Goal: Information Seeking & Learning: Learn about a topic

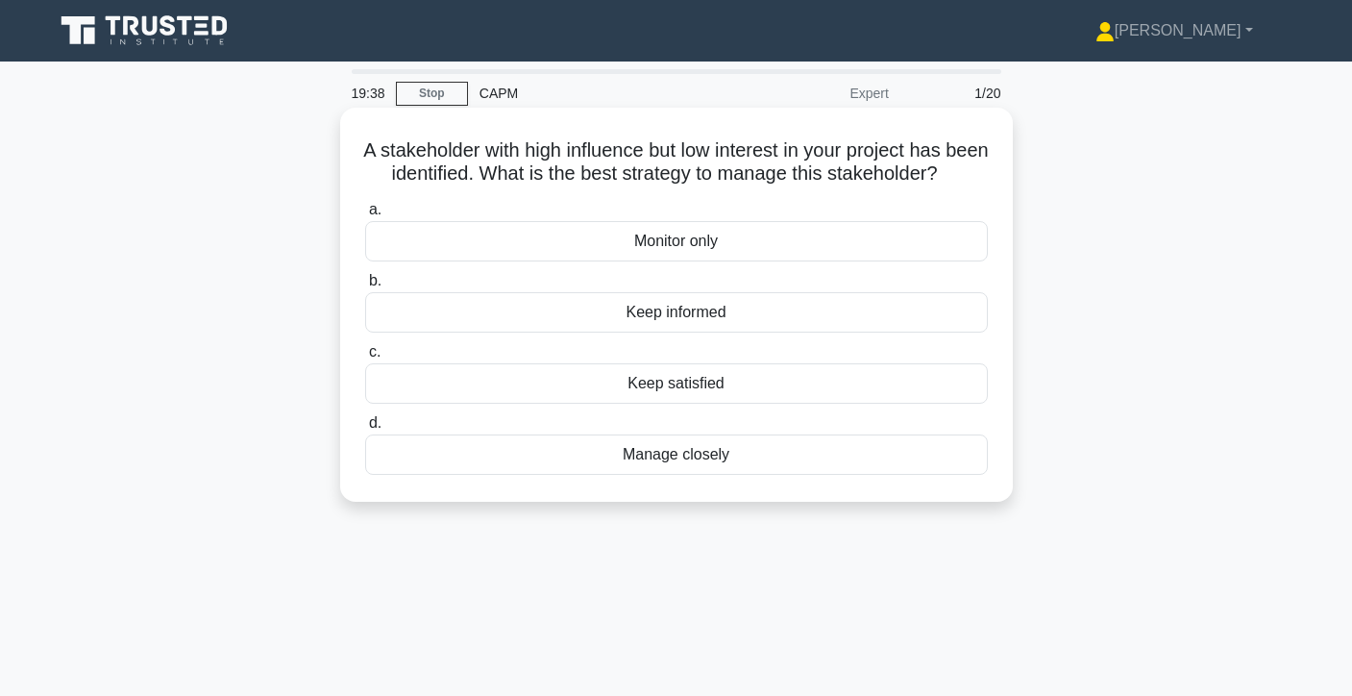
click at [709, 391] on div "Keep satisfied" at bounding box center [676, 383] width 623 height 40
click at [365, 358] on input "c. Keep satisfied" at bounding box center [365, 352] width 0 height 12
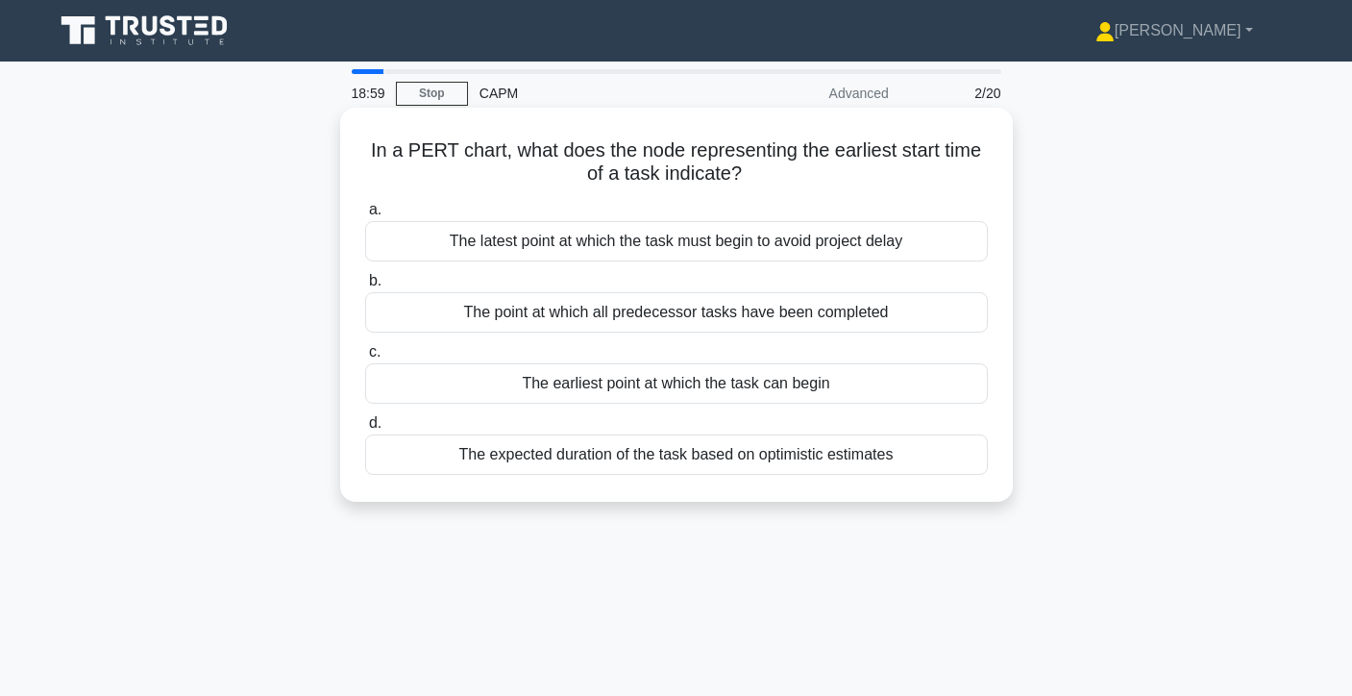
click at [688, 457] on div "The expected duration of the task based on optimistic estimates" at bounding box center [676, 454] width 623 height 40
click at [365, 430] on input "d. The expected duration of the task based on optimistic estimates" at bounding box center [365, 423] width 0 height 12
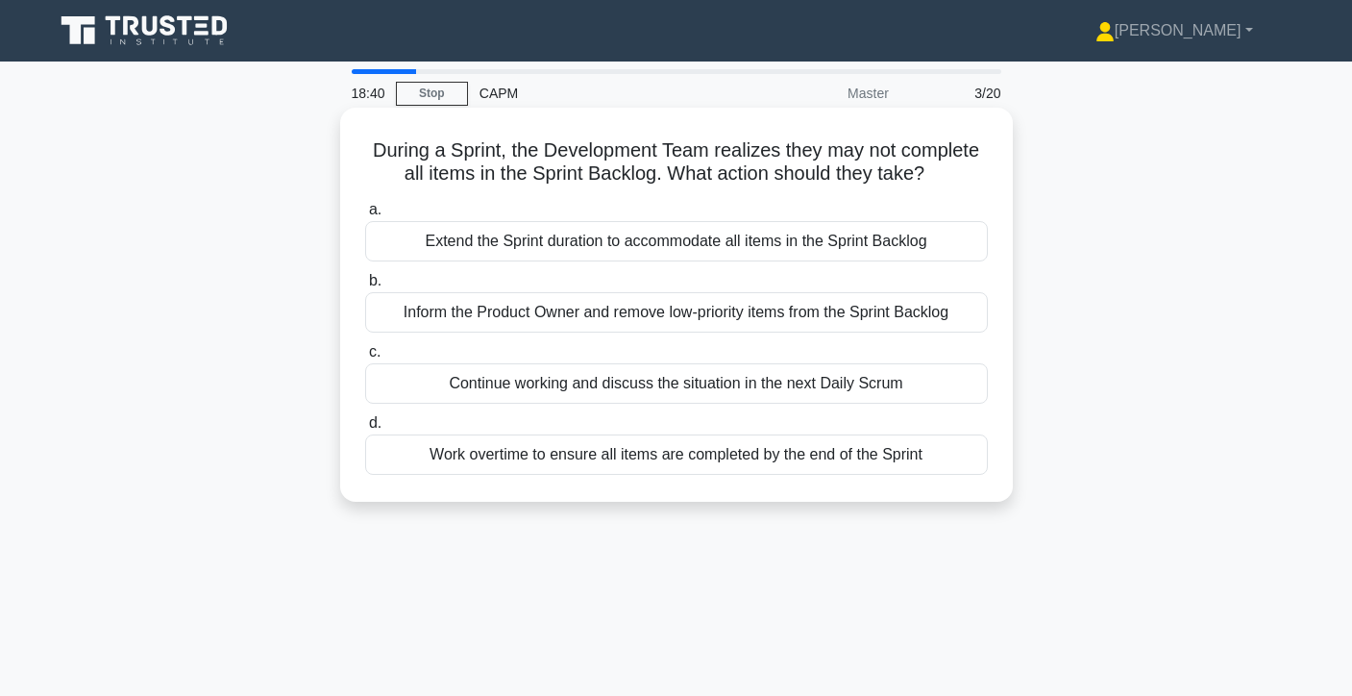
click at [899, 313] on div "Inform the Product Owner and remove low-priority items from the Sprint Backlog" at bounding box center [676, 312] width 623 height 40
click at [365, 287] on input "b. Inform the Product Owner and remove low-priority items from the Sprint Backl…" at bounding box center [365, 281] width 0 height 12
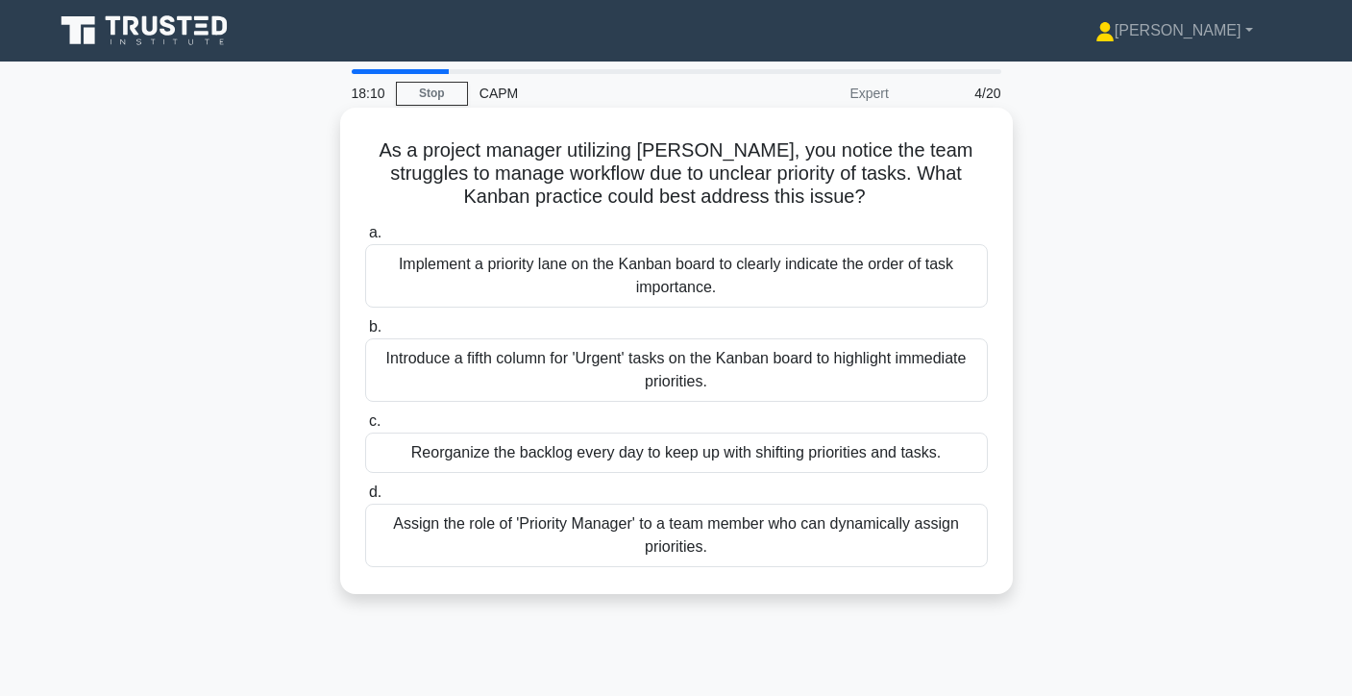
click at [780, 464] on div "Reorganize the backlog every day to keep up with shifting priorities and tasks." at bounding box center [676, 452] width 623 height 40
click at [365, 428] on input "c. Reorganize the backlog every day to keep up with shifting priorities and tas…" at bounding box center [365, 421] width 0 height 12
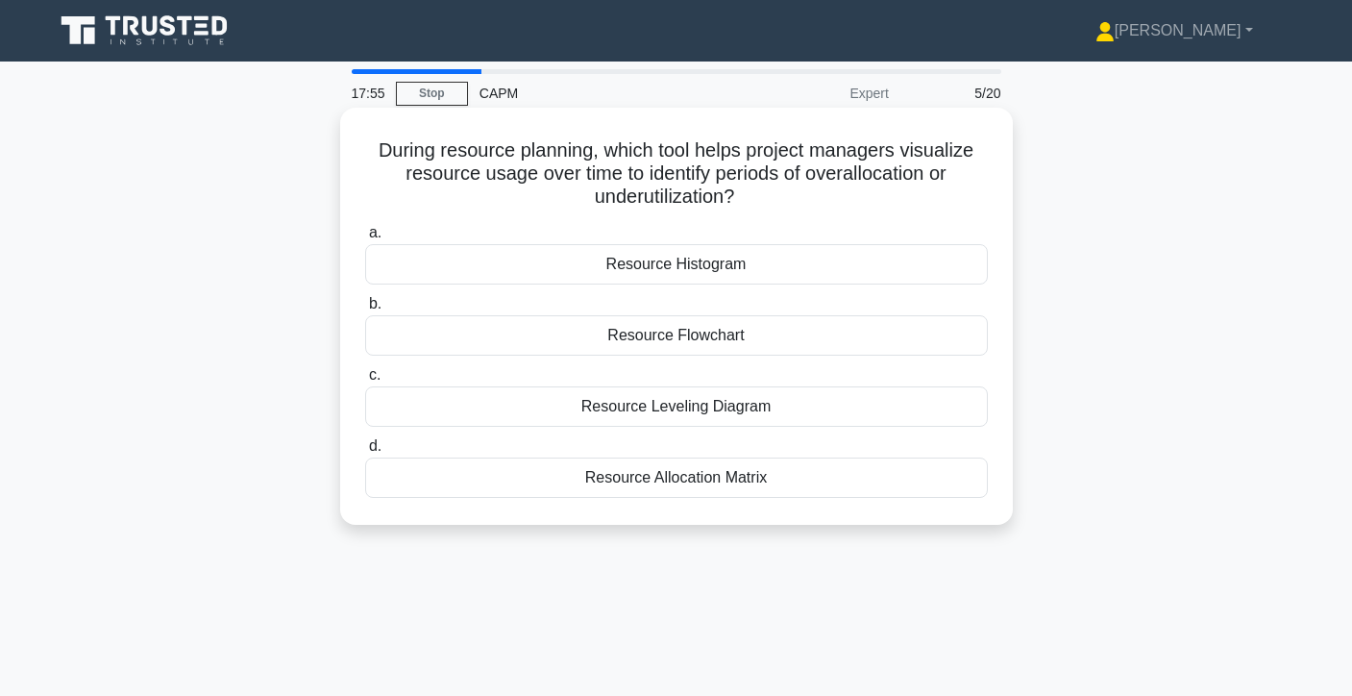
click at [750, 487] on div "Resource Allocation Matrix" at bounding box center [676, 477] width 623 height 40
click at [365, 453] on input "d. Resource Allocation Matrix" at bounding box center [365, 446] width 0 height 12
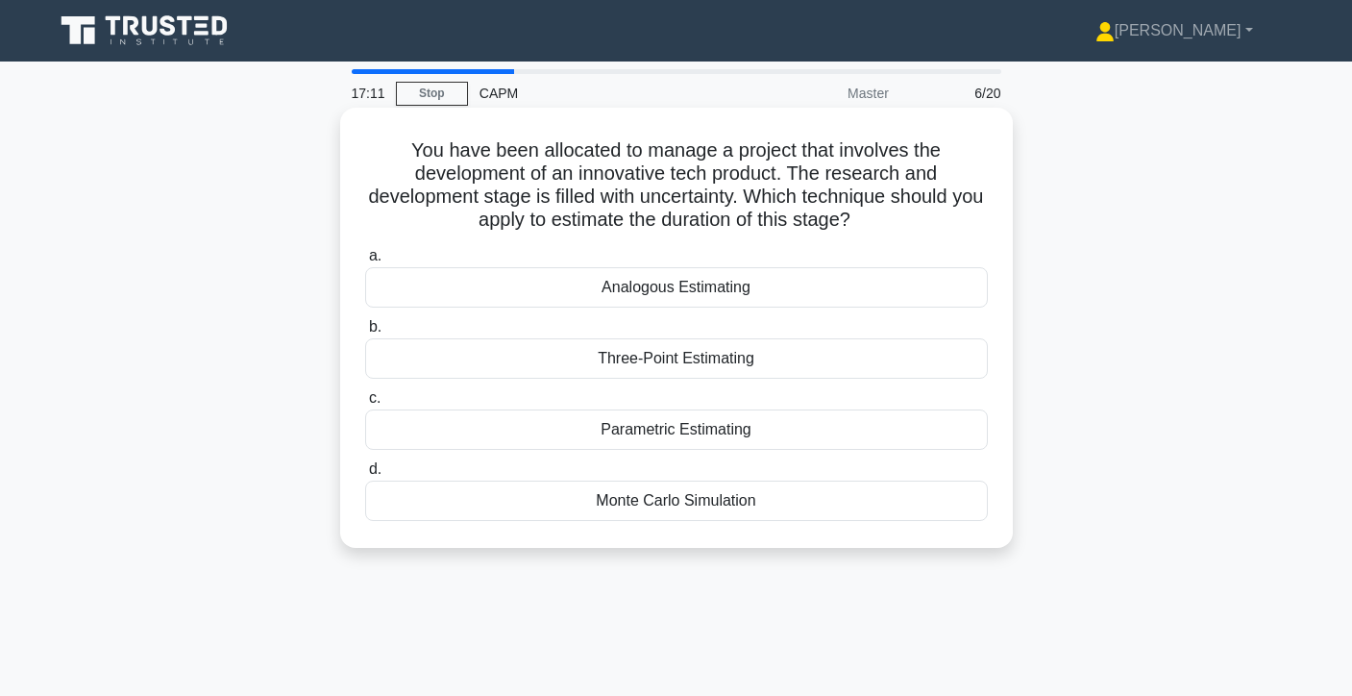
click at [741, 362] on div "Three-Point Estimating" at bounding box center [676, 358] width 623 height 40
click at [365, 333] on input "b. Three-Point Estimating" at bounding box center [365, 327] width 0 height 12
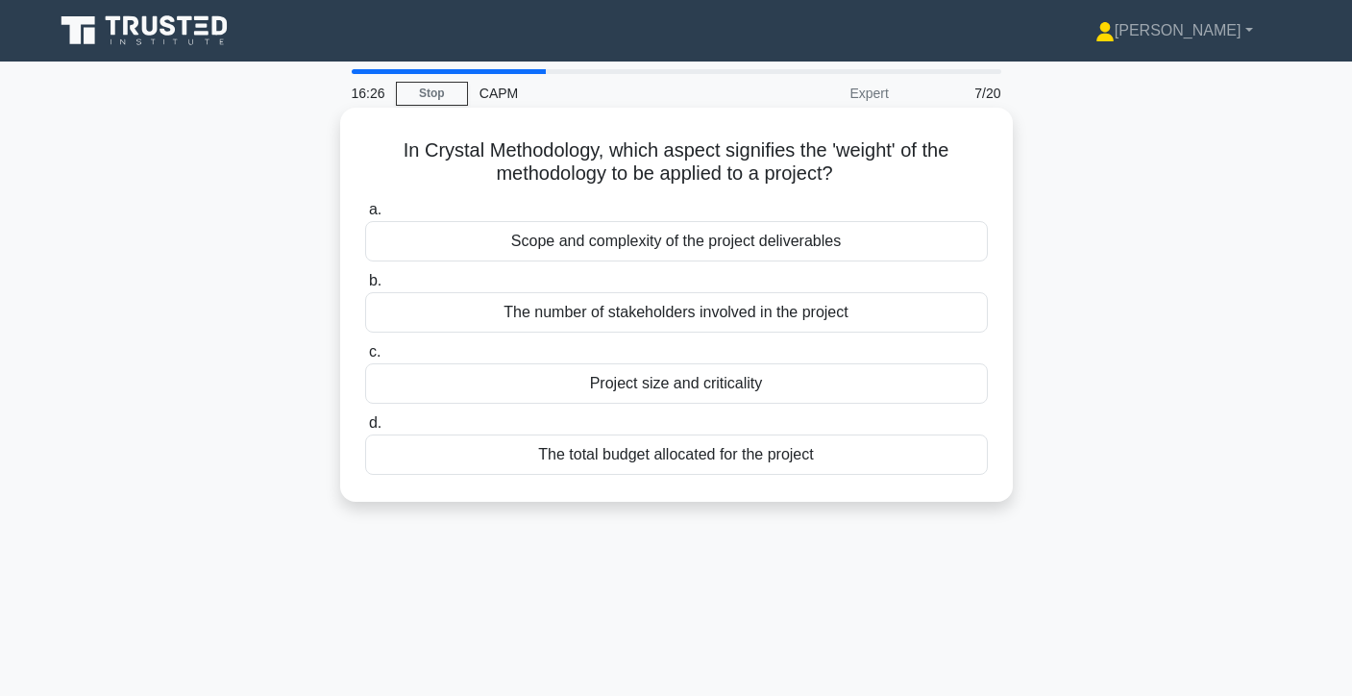
click at [669, 256] on div "Scope and complexity of the project deliverables" at bounding box center [676, 241] width 623 height 40
click at [365, 216] on input "a. Scope and complexity of the project deliverables" at bounding box center [365, 210] width 0 height 12
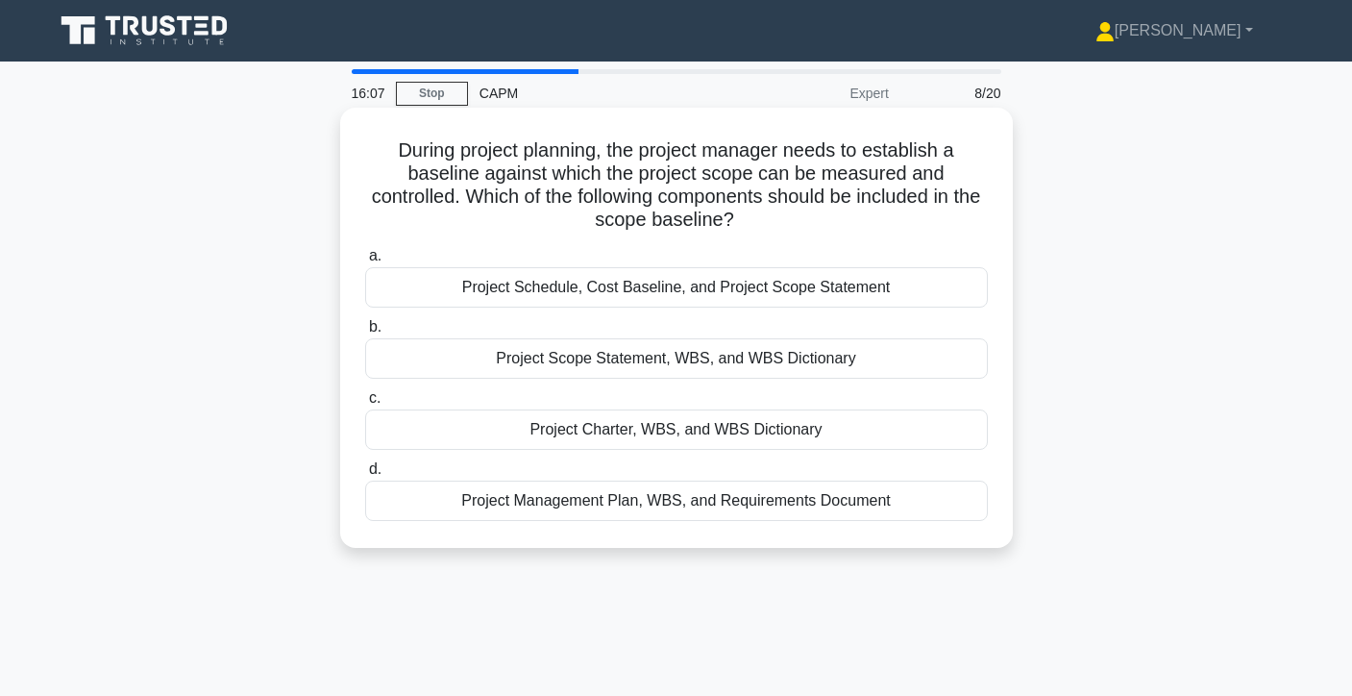
click at [806, 366] on div "Project Scope Statement, WBS, and WBS Dictionary" at bounding box center [676, 358] width 623 height 40
click at [365, 333] on input "b. Project Scope Statement, WBS, and WBS Dictionary" at bounding box center [365, 327] width 0 height 12
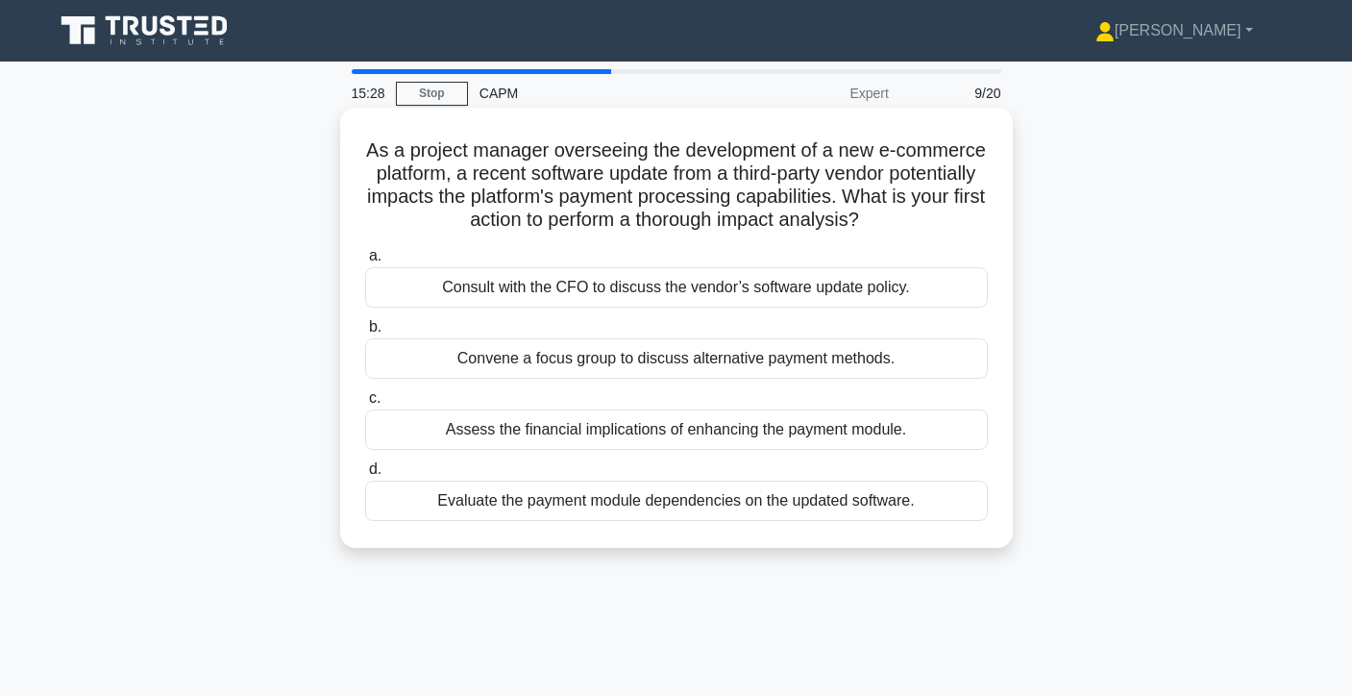
click at [847, 429] on div "Assess the financial implications of enhancing the payment module." at bounding box center [676, 429] width 623 height 40
click at [365, 405] on input "c. Assess the financial implications of enhancing the payment module." at bounding box center [365, 398] width 0 height 12
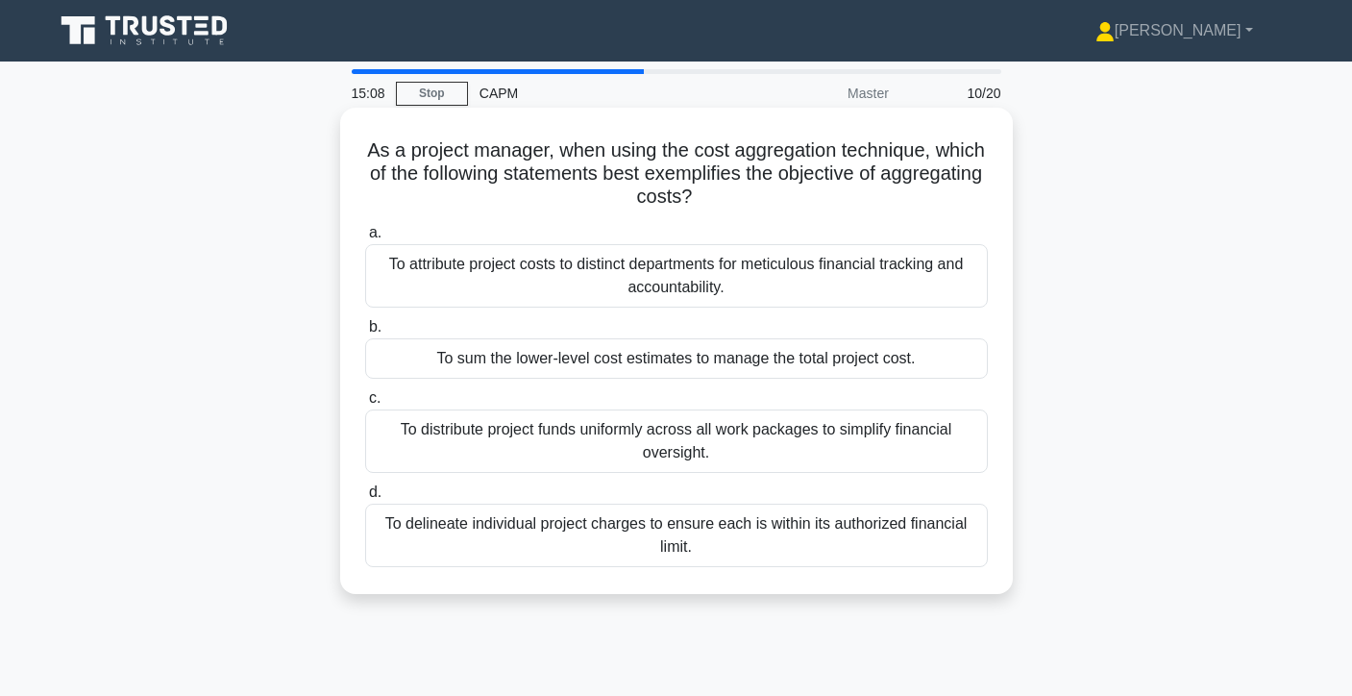
click at [899, 368] on div "To sum the lower-level cost estimates to manage the total project cost." at bounding box center [676, 358] width 623 height 40
click at [365, 333] on input "b. To sum the lower-level cost estimates to manage the total project cost." at bounding box center [365, 327] width 0 height 12
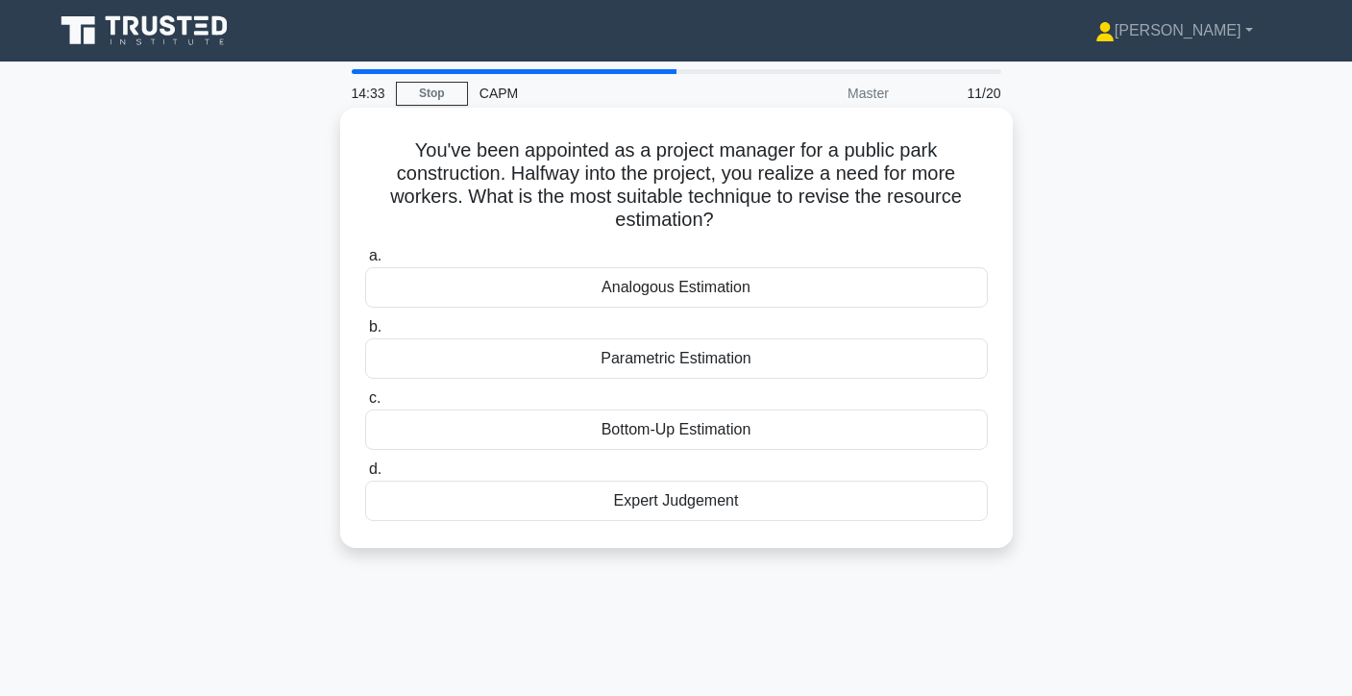
click at [898, 271] on div "Analogous Estimation" at bounding box center [676, 287] width 623 height 40
click at [365, 262] on input "a. Analogous Estimation" at bounding box center [365, 256] width 0 height 12
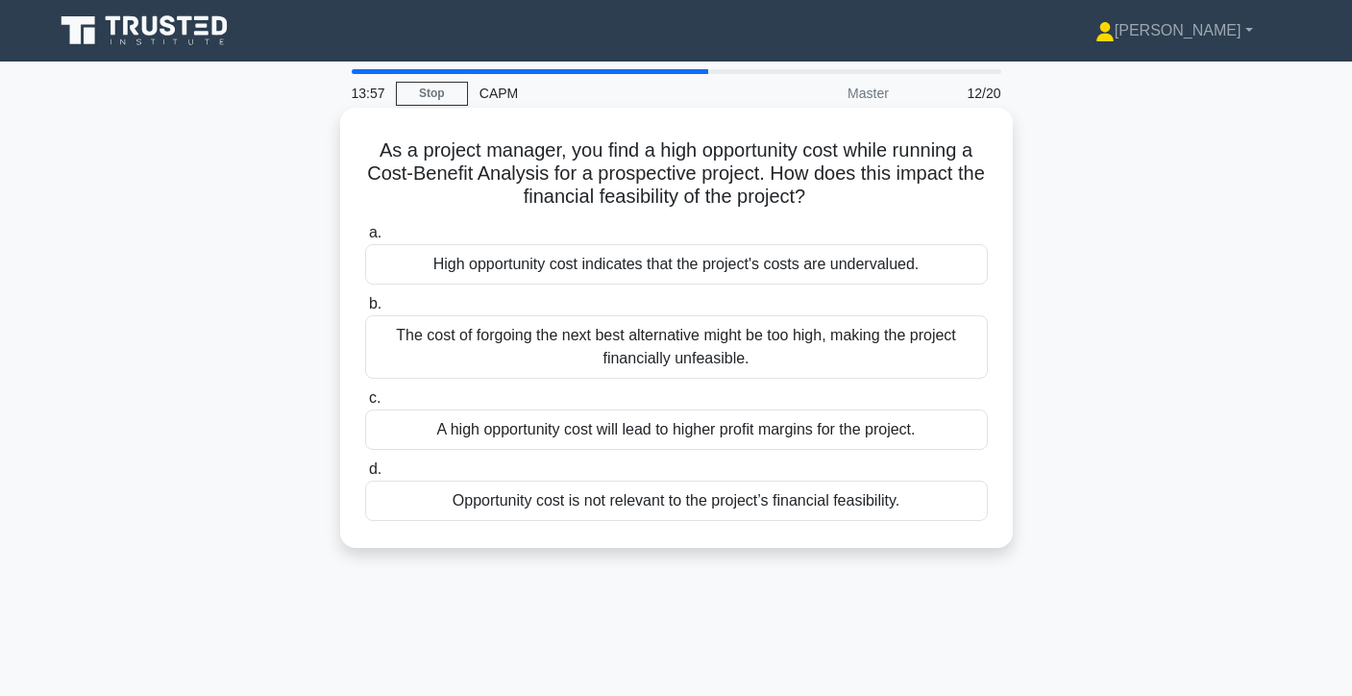
click at [812, 440] on div "A high opportunity cost will lead to higher profit margins for the project." at bounding box center [676, 429] width 623 height 40
click at [365, 405] on input "c. A high opportunity cost will lead to higher profit margins for the project." at bounding box center [365, 398] width 0 height 12
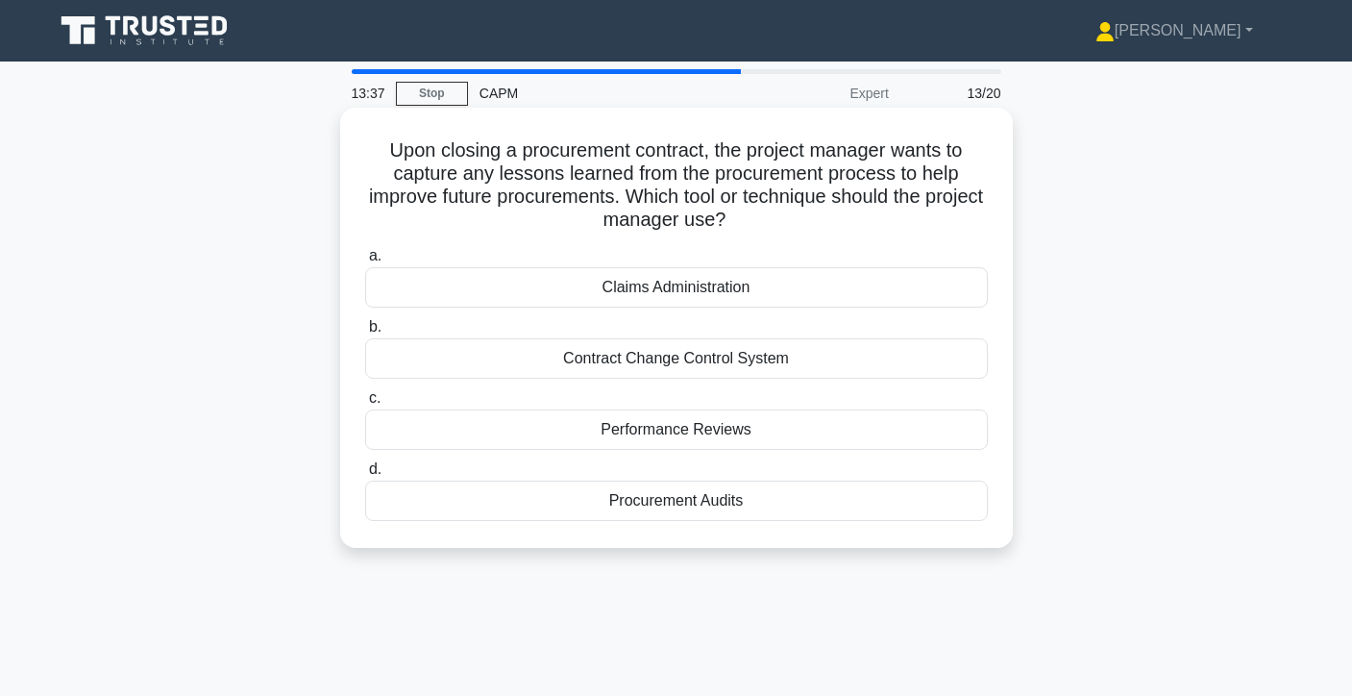
click at [812, 428] on div "Performance Reviews" at bounding box center [676, 429] width 623 height 40
click at [365, 405] on input "c. Performance Reviews" at bounding box center [365, 398] width 0 height 12
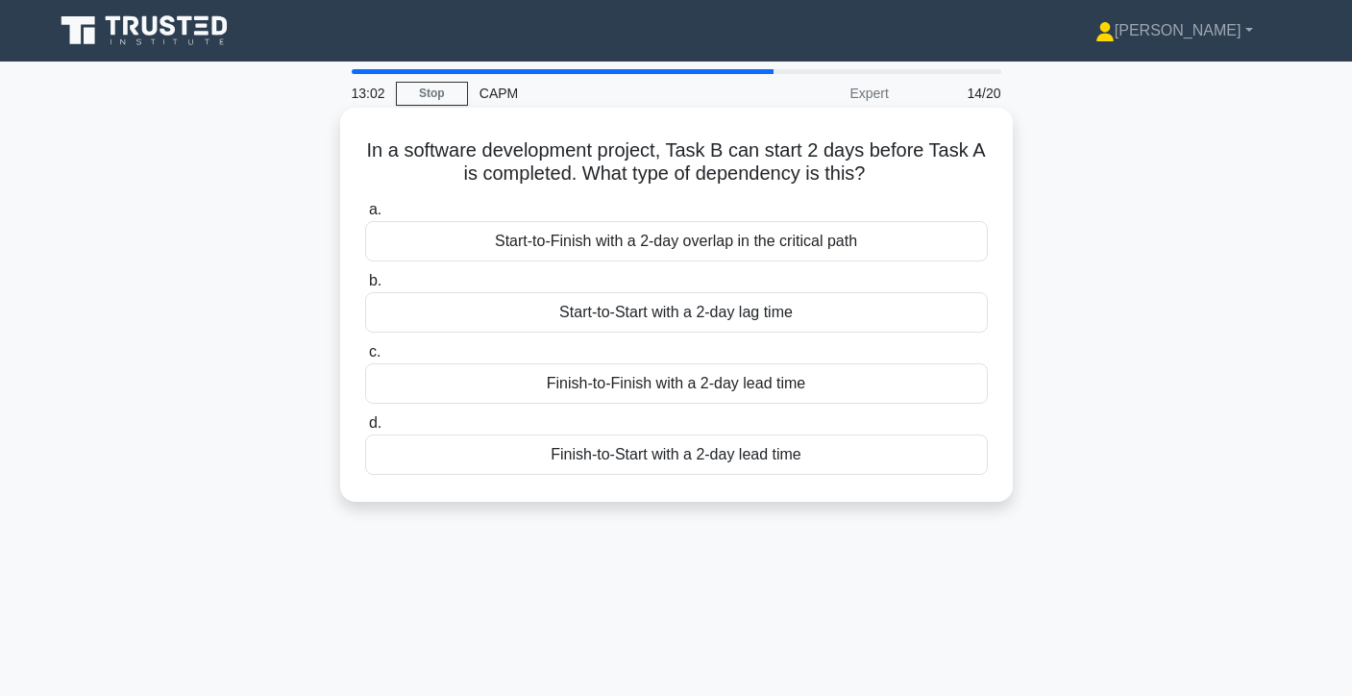
click at [877, 238] on div "Start-to-Finish with a 2-day overlap in the critical path" at bounding box center [676, 241] width 623 height 40
click at [365, 216] on input "a. Start-to-Finish with a 2-day overlap in the critical path" at bounding box center [365, 210] width 0 height 12
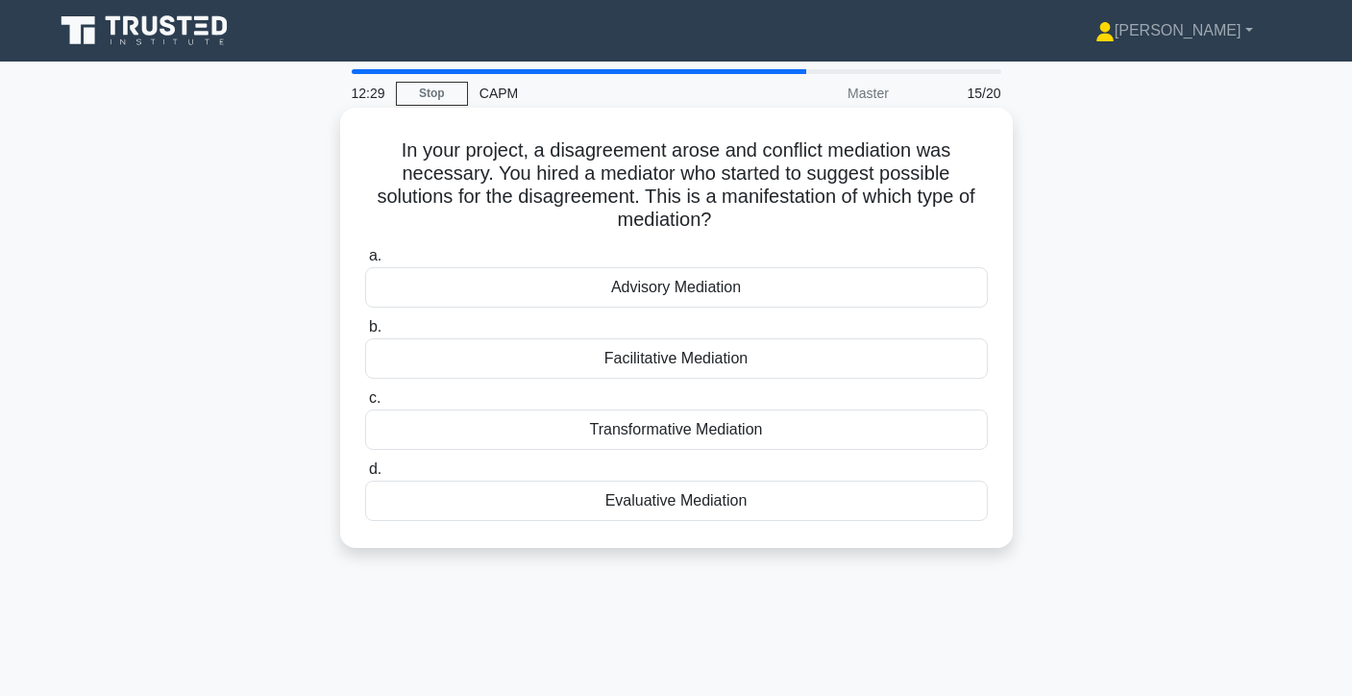
click at [753, 360] on div "Facilitative Mediation" at bounding box center [676, 358] width 623 height 40
click at [365, 333] on input "b. Facilitative Mediation" at bounding box center [365, 327] width 0 height 12
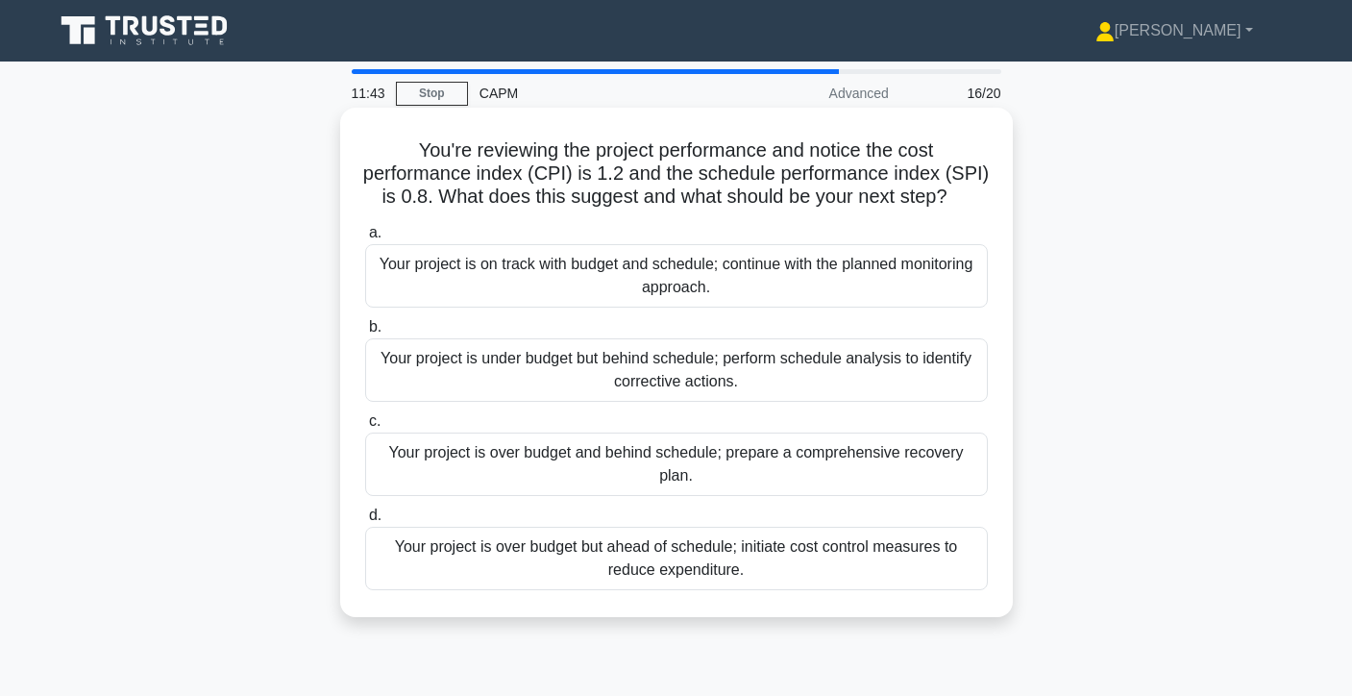
click at [644, 562] on div "Your project is over budget but ahead of schedule; initiate cost control measur…" at bounding box center [676, 558] width 623 height 63
click at [365, 522] on input "d. Your project is over budget but ahead of schedule; initiate cost control mea…" at bounding box center [365, 515] width 0 height 12
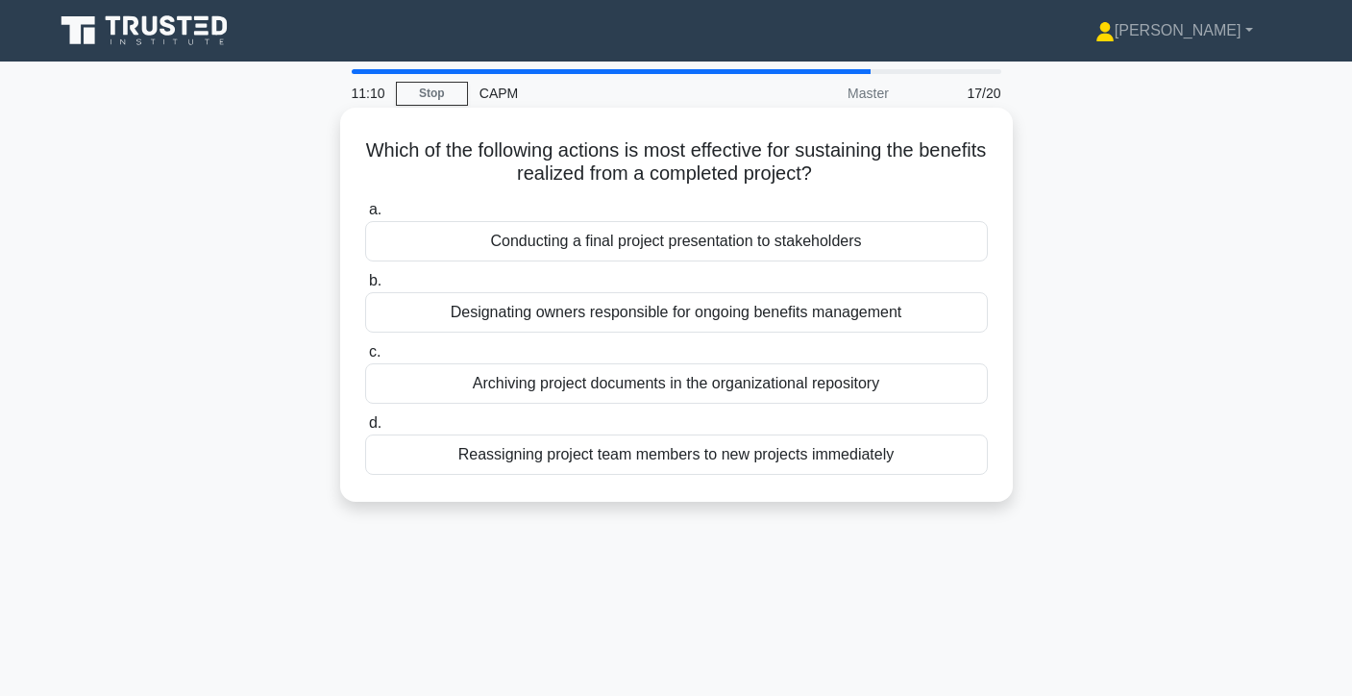
click at [721, 379] on div "Archiving project documents in the organizational repository" at bounding box center [676, 383] width 623 height 40
click at [365, 358] on input "c. Archiving project documents in the organizational repository" at bounding box center [365, 352] width 0 height 12
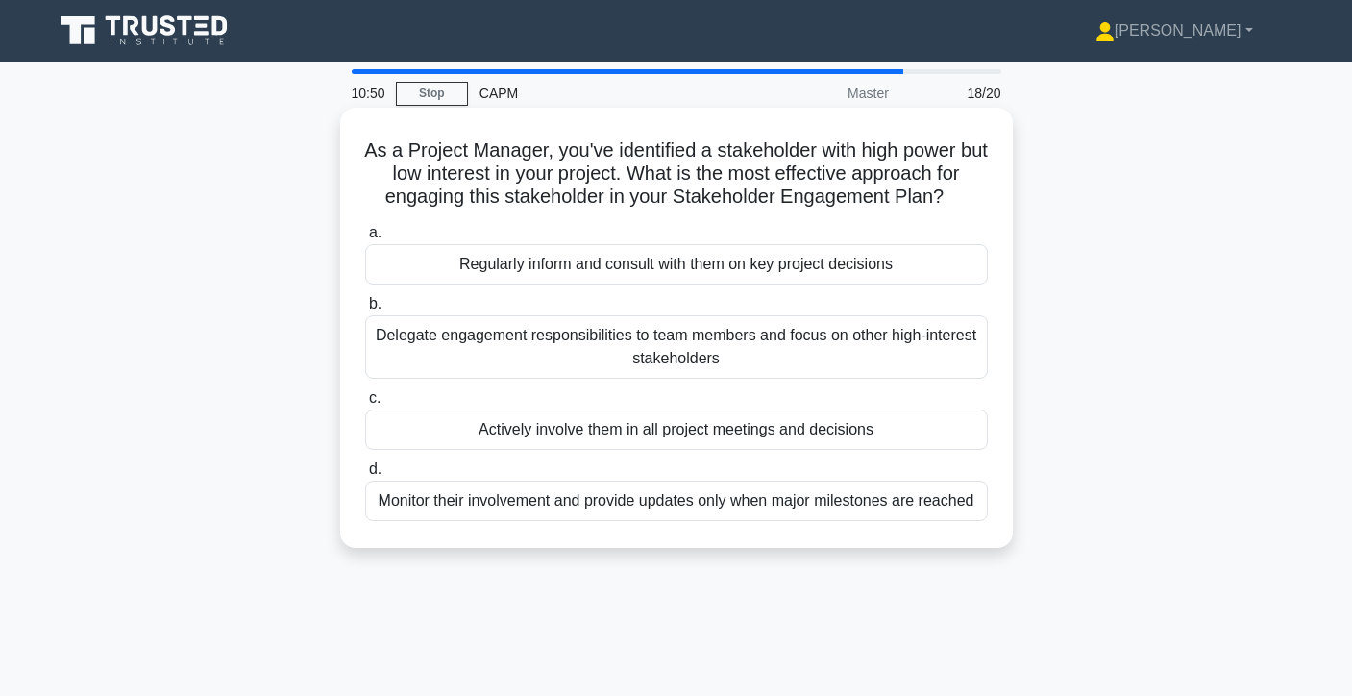
click at [716, 431] on div "Actively involve them in all project meetings and decisions" at bounding box center [676, 429] width 623 height 40
click at [365, 405] on input "c. Actively involve them in all project meetings and decisions" at bounding box center [365, 398] width 0 height 12
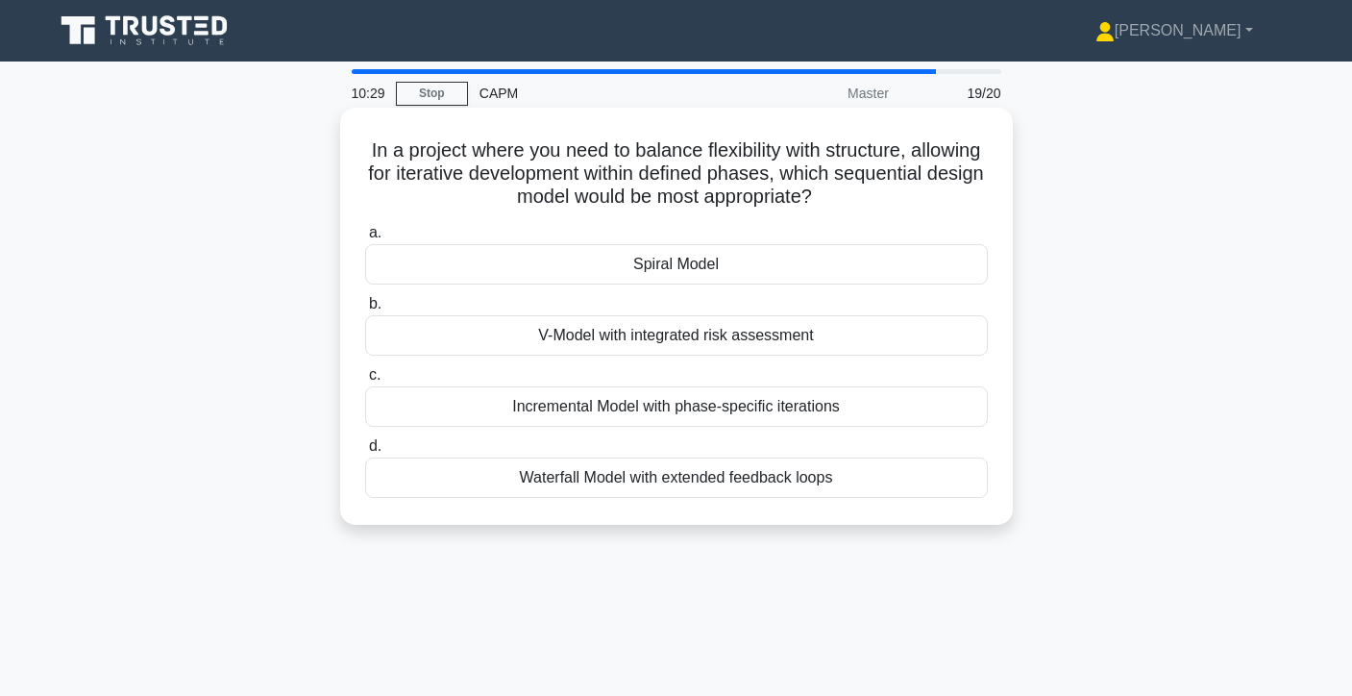
click at [714, 487] on div "Waterfall Model with extended feedback loops" at bounding box center [676, 477] width 623 height 40
click at [365, 453] on input "d. Waterfall Model with extended feedback loops" at bounding box center [365, 446] width 0 height 12
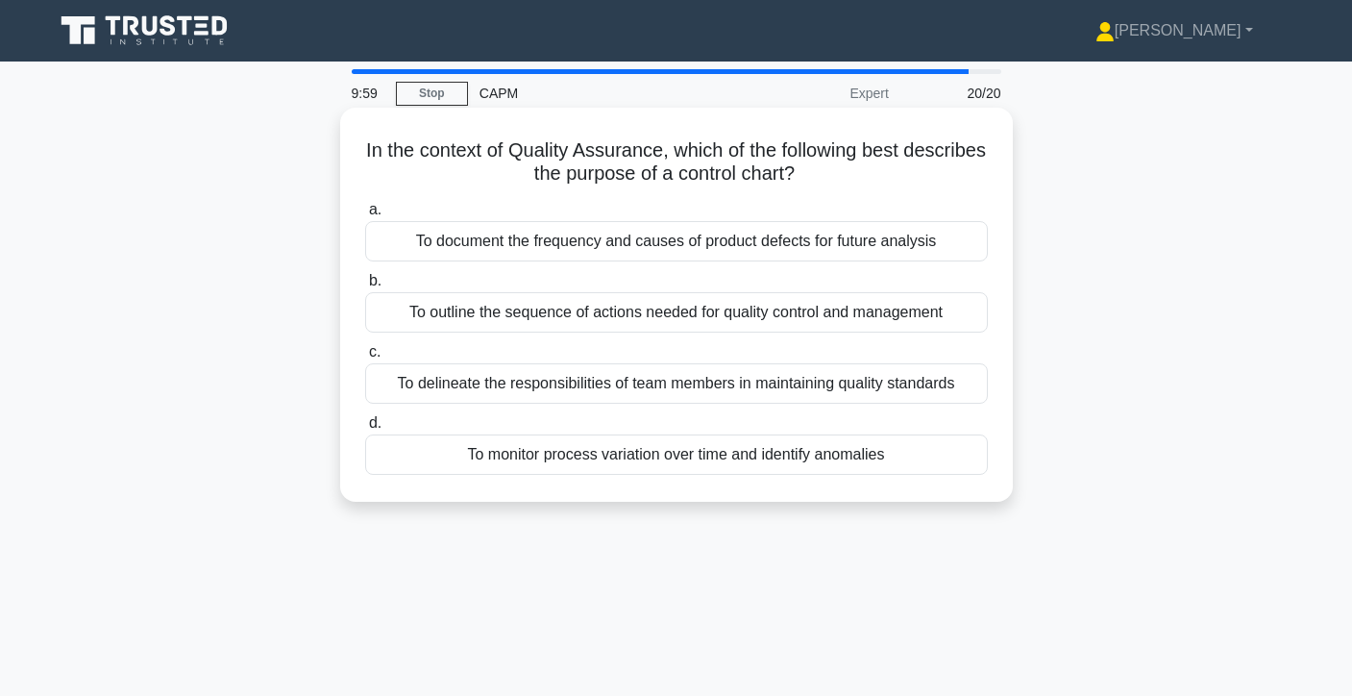
click at [801, 323] on div "To outline the sequence of actions needed for quality control and management" at bounding box center [676, 312] width 623 height 40
click at [365, 287] on input "b. To outline the sequence of actions needed for quality control and management" at bounding box center [365, 281] width 0 height 12
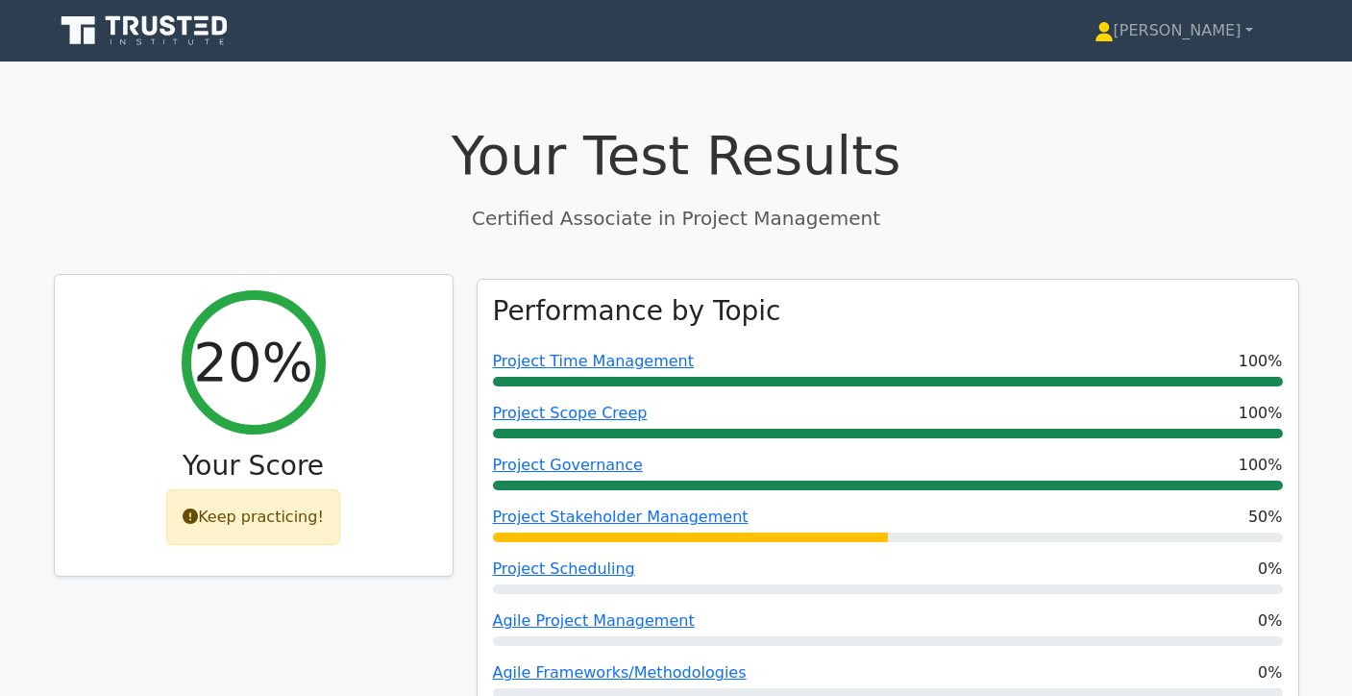
click at [283, 508] on div "Keep practicing!" at bounding box center [253, 517] width 174 height 56
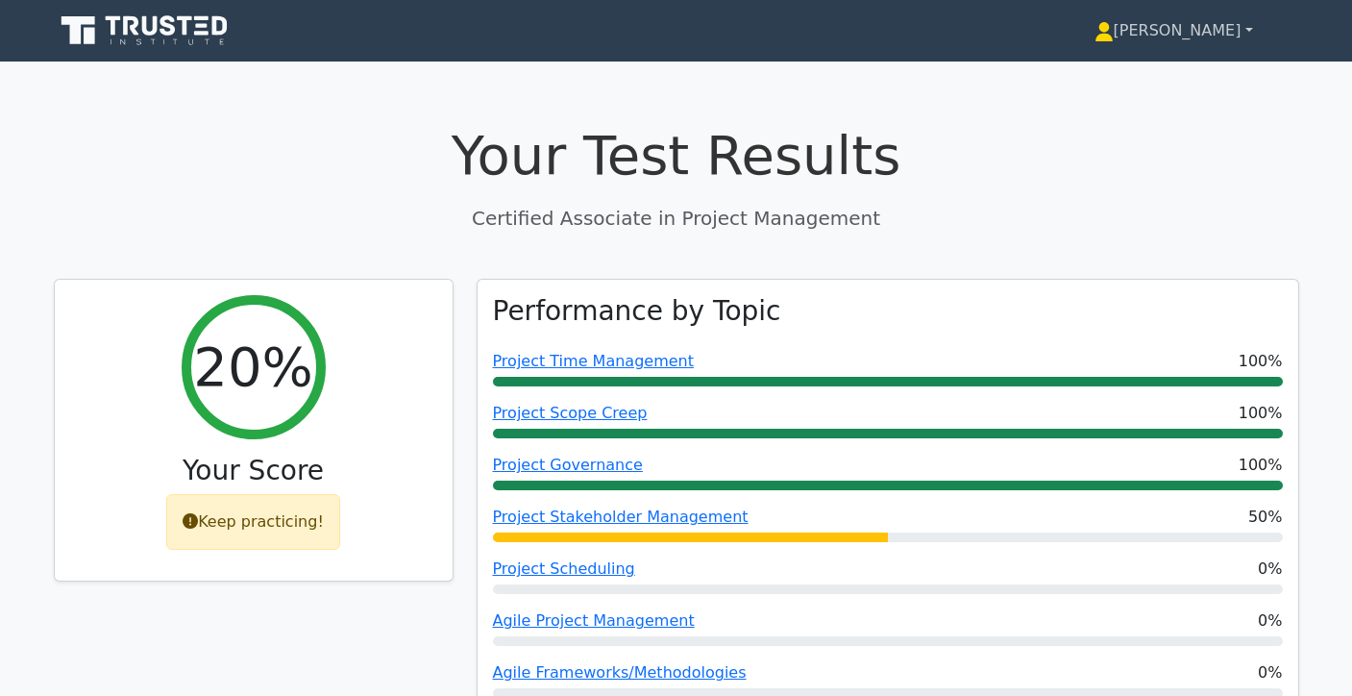
click at [1220, 20] on link "[PERSON_NAME]" at bounding box center [1173, 31] width 251 height 38
click at [1173, 65] on link "Profile" at bounding box center [1125, 76] width 152 height 31
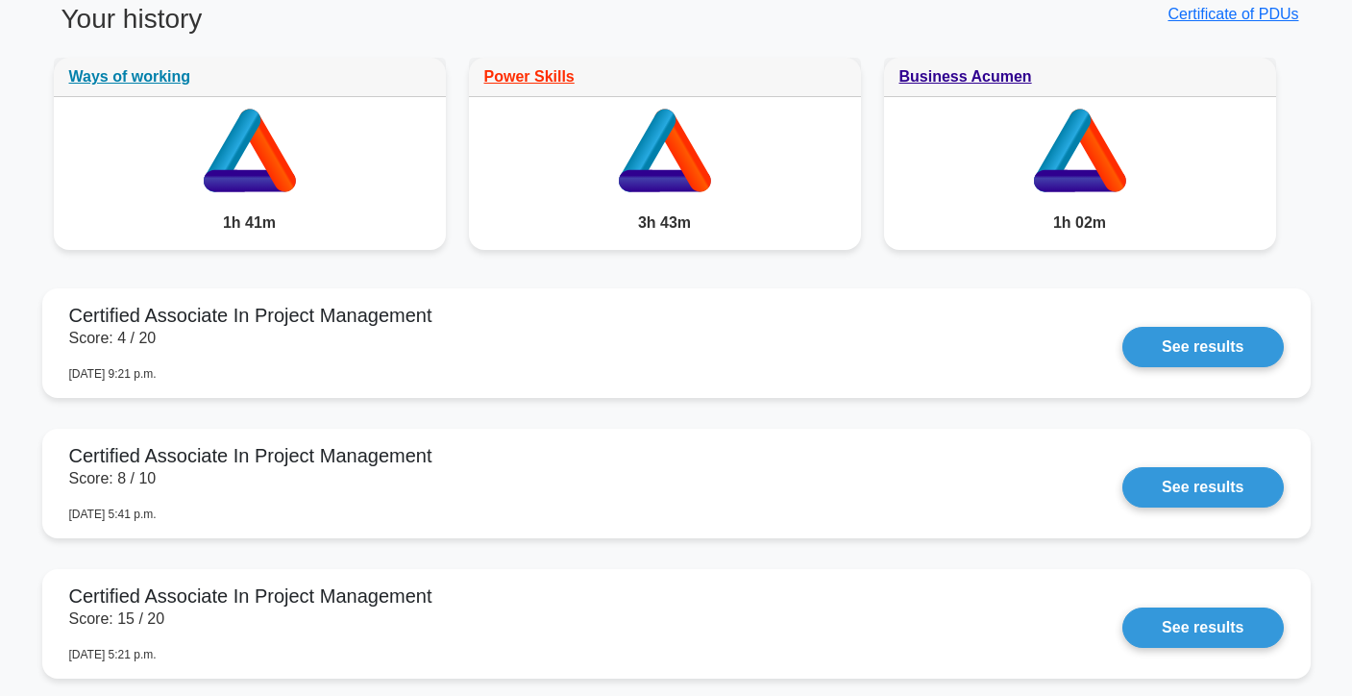
scroll to position [1054, 0]
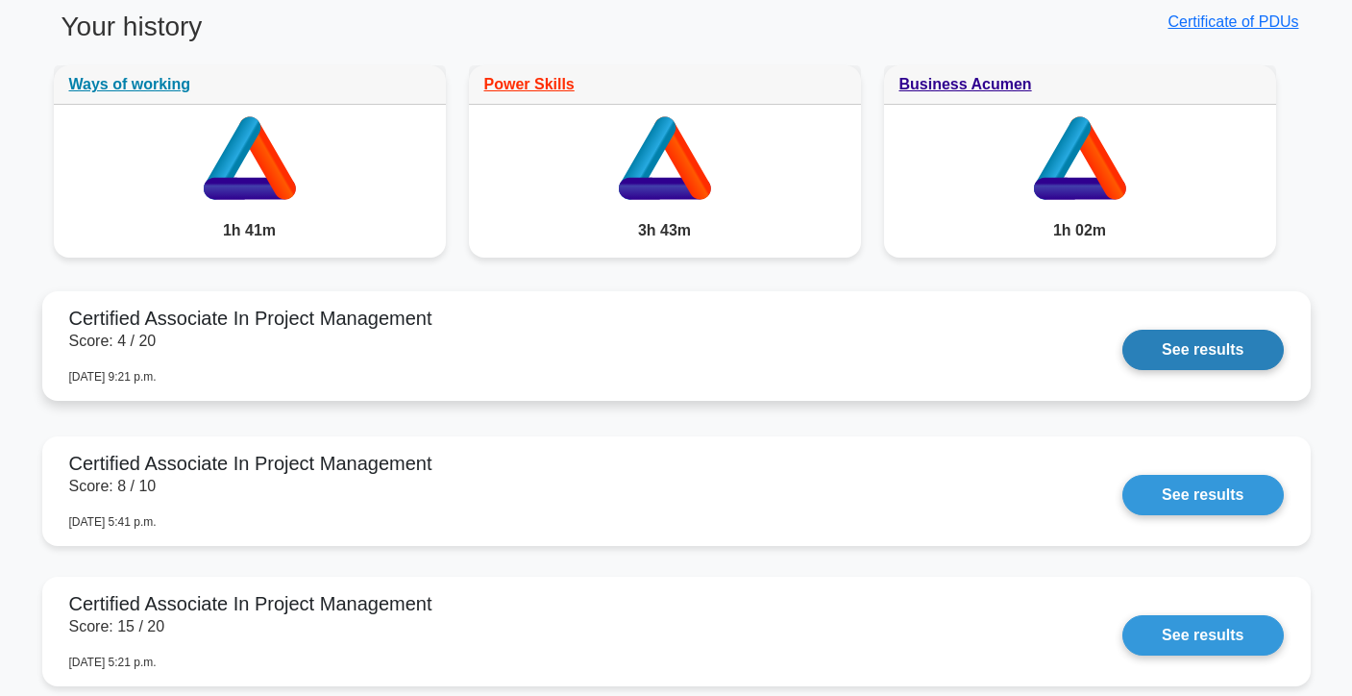
click at [1122, 330] on link "See results" at bounding box center [1202, 350] width 160 height 40
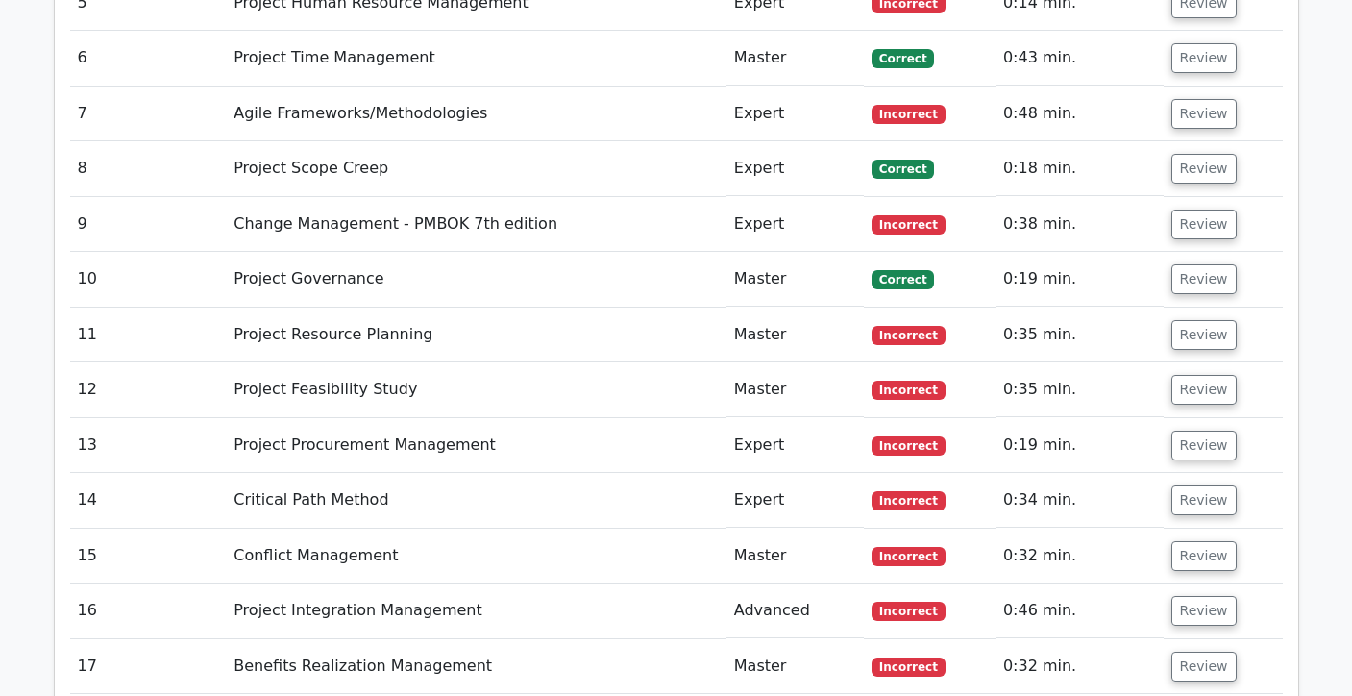
scroll to position [3268, 0]
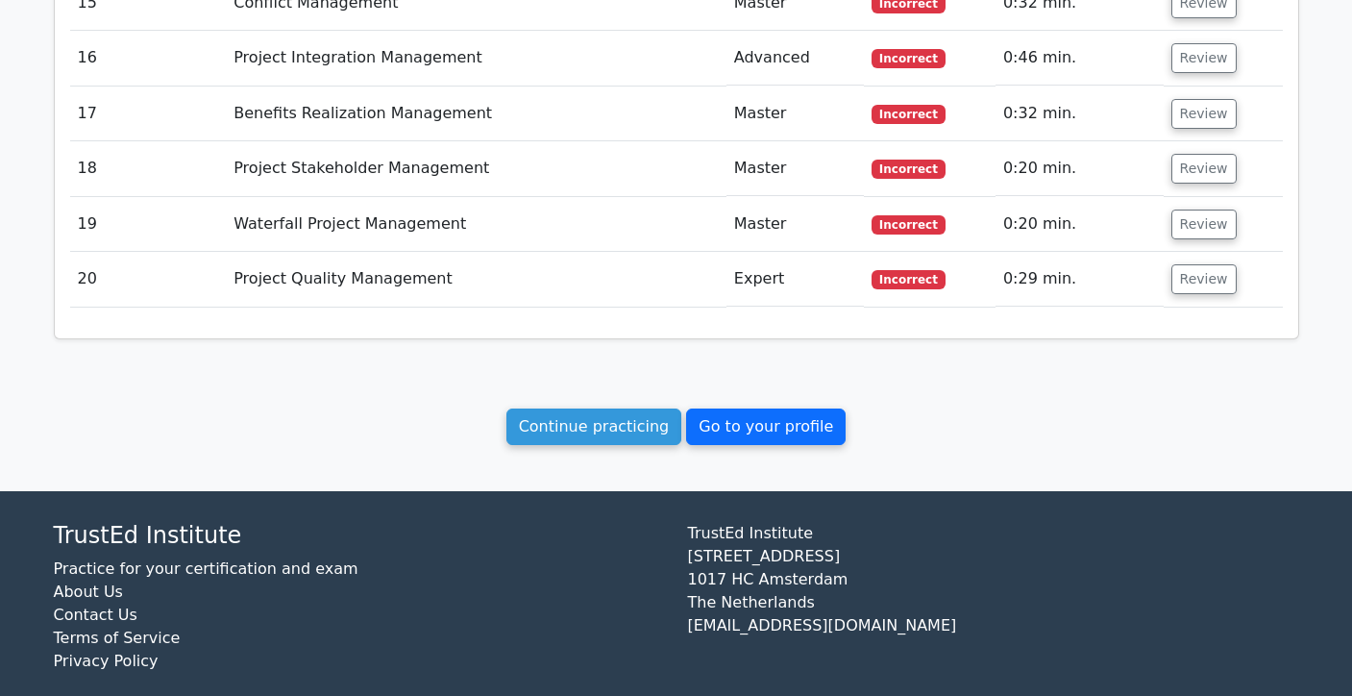
click at [740, 408] on link "Go to your profile" at bounding box center [766, 426] width 160 height 37
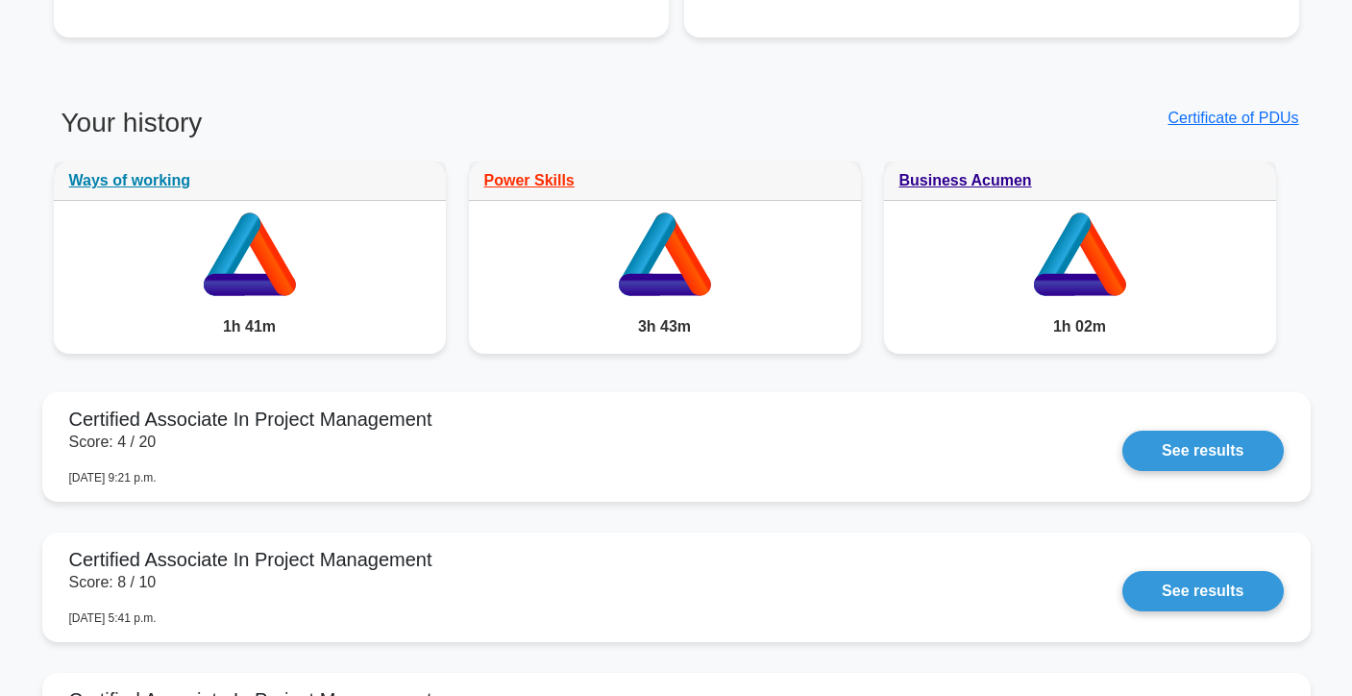
scroll to position [1023, 0]
